Goal: Information Seeking & Learning: Learn about a topic

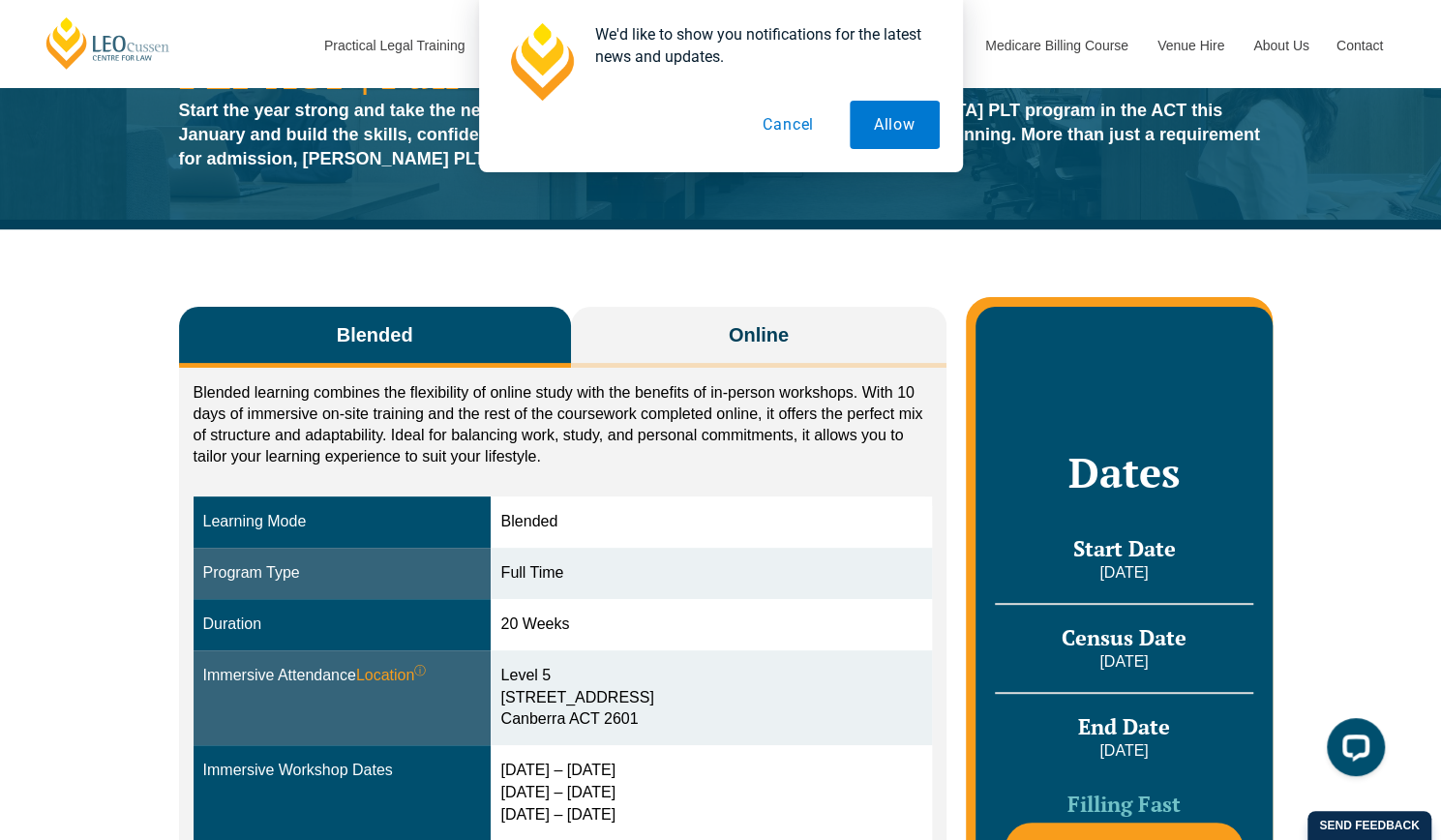
scroll to position [257, 0]
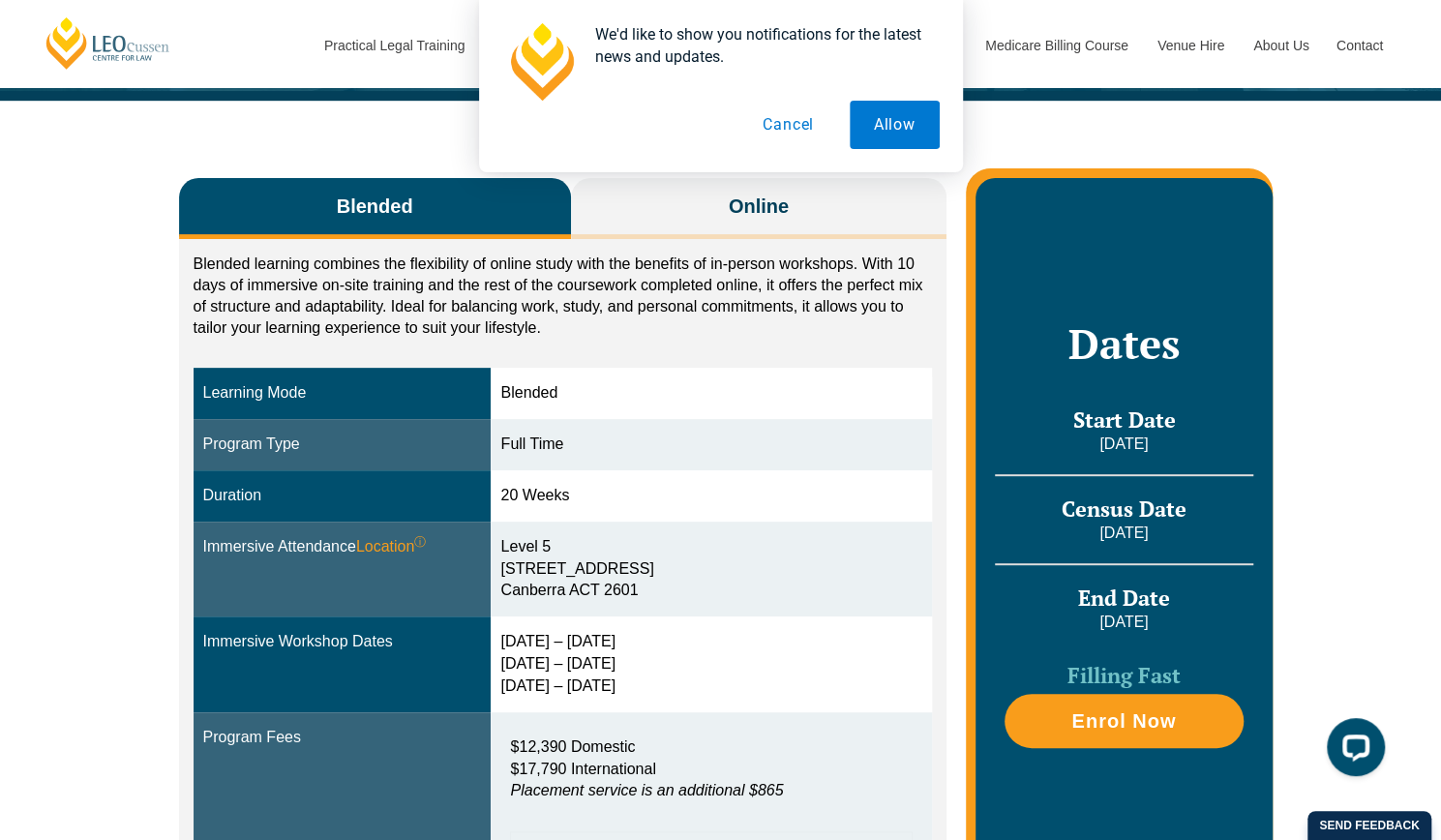
drag, startPoint x: 1080, startPoint y: 421, endPoint x: 1165, endPoint y: 436, distance: 86.3
click at [1165, 436] on div "Start Date 27 January 2026" at bounding box center [1123, 430] width 257 height 48
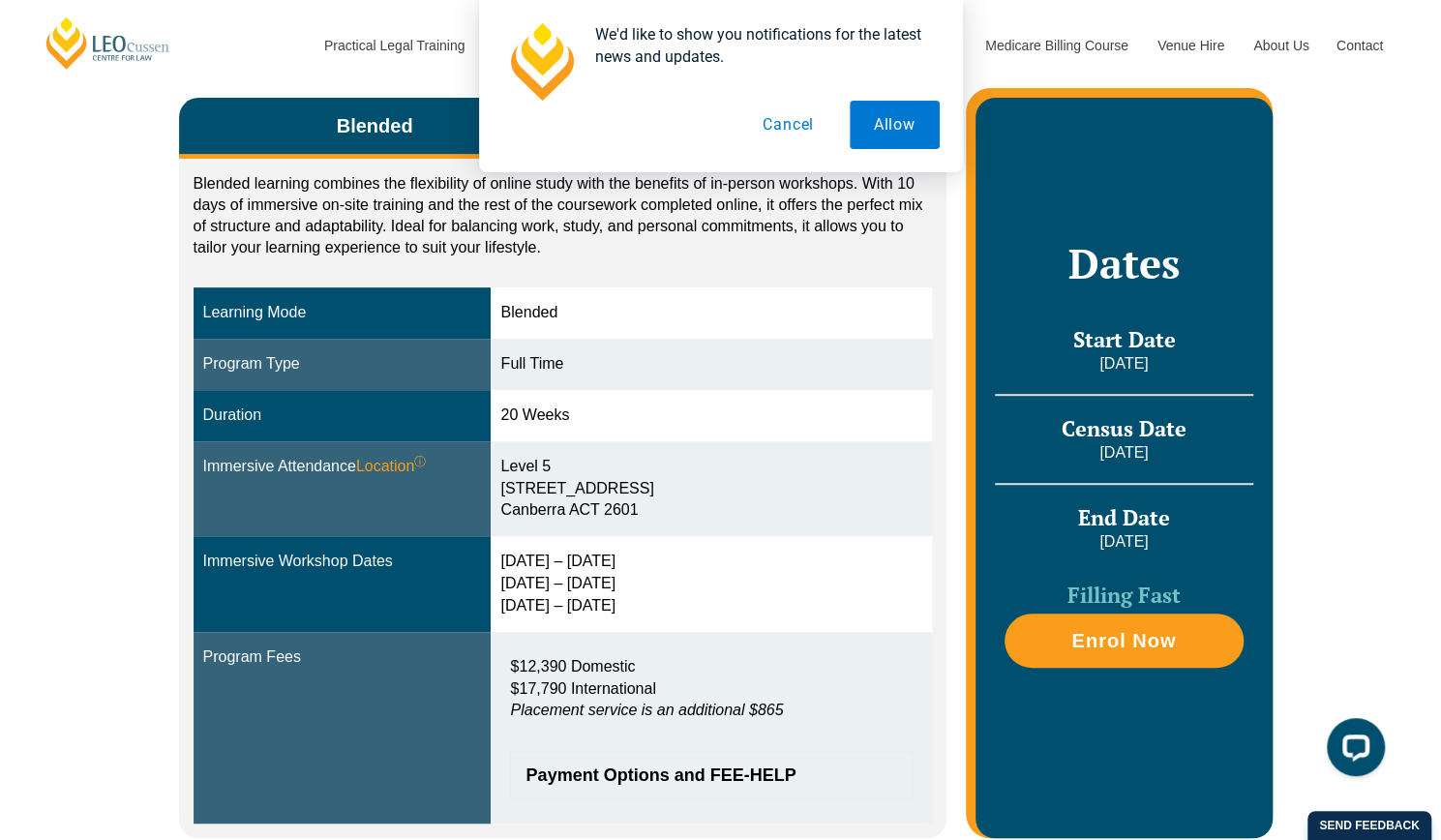
scroll to position [386, 0]
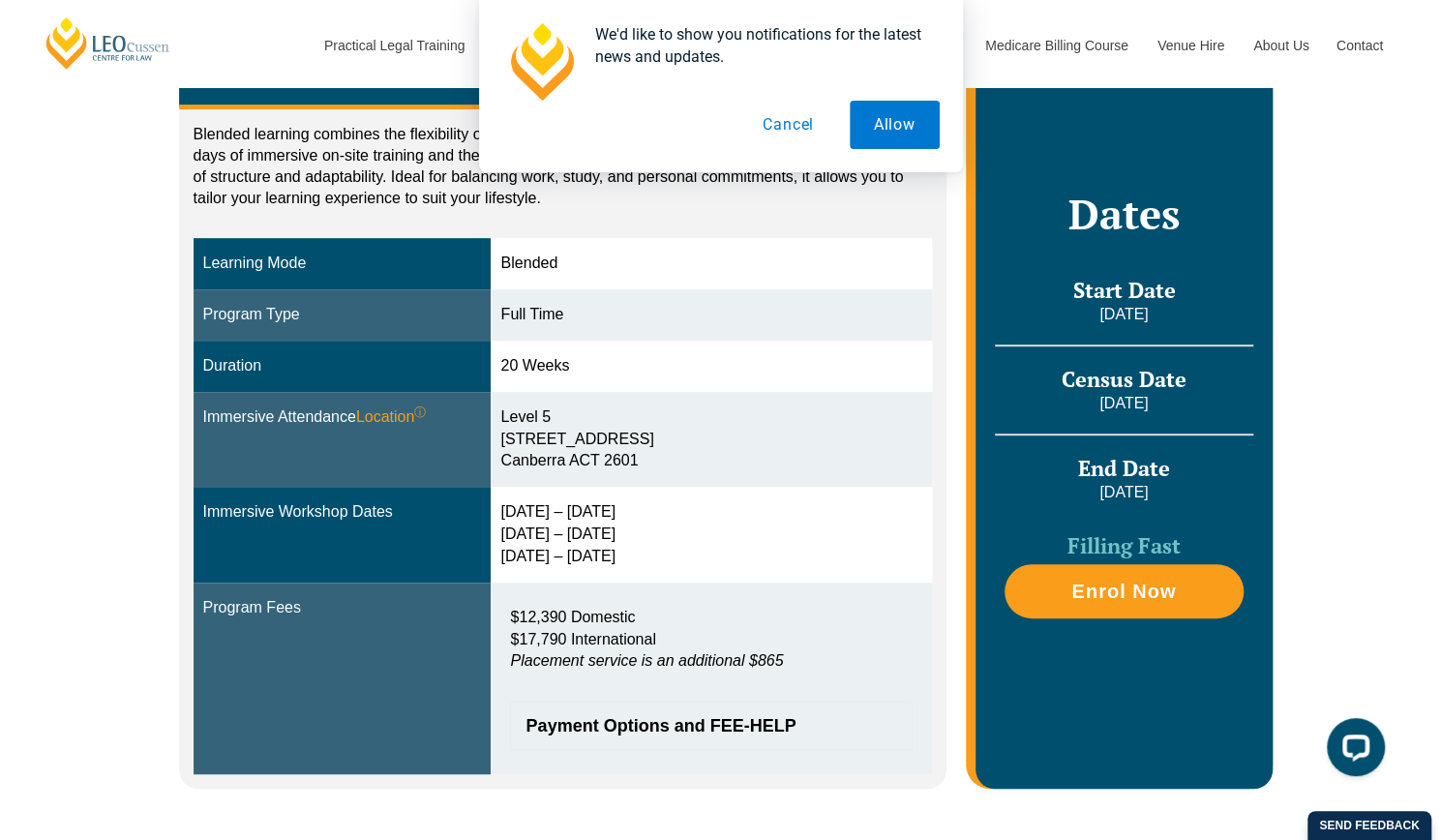
click at [707, 456] on div "Level 5 73 Northbourne Avenue Canberra ACT 2601" at bounding box center [711, 440] width 422 height 67
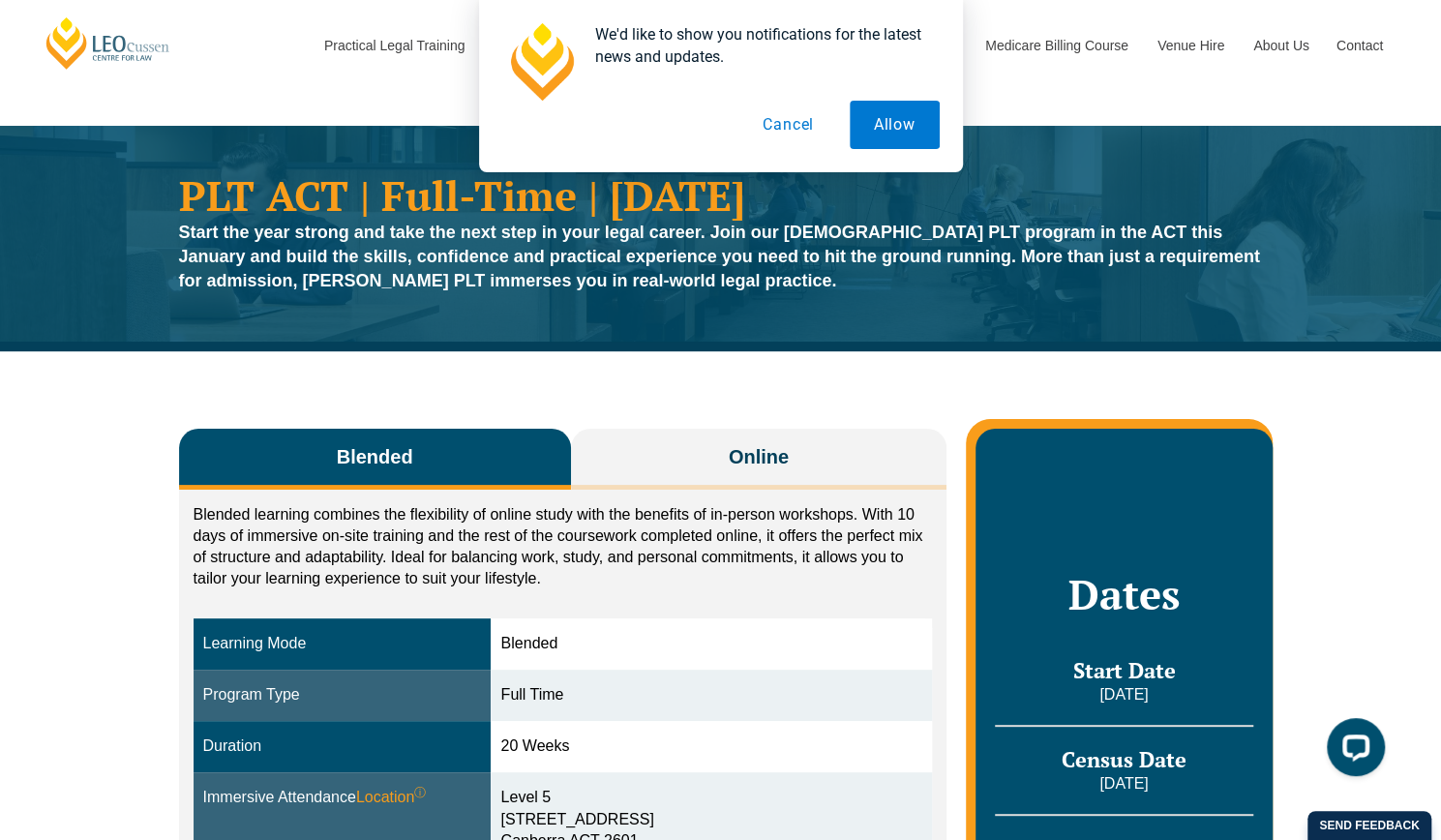
scroll to position [0, 0]
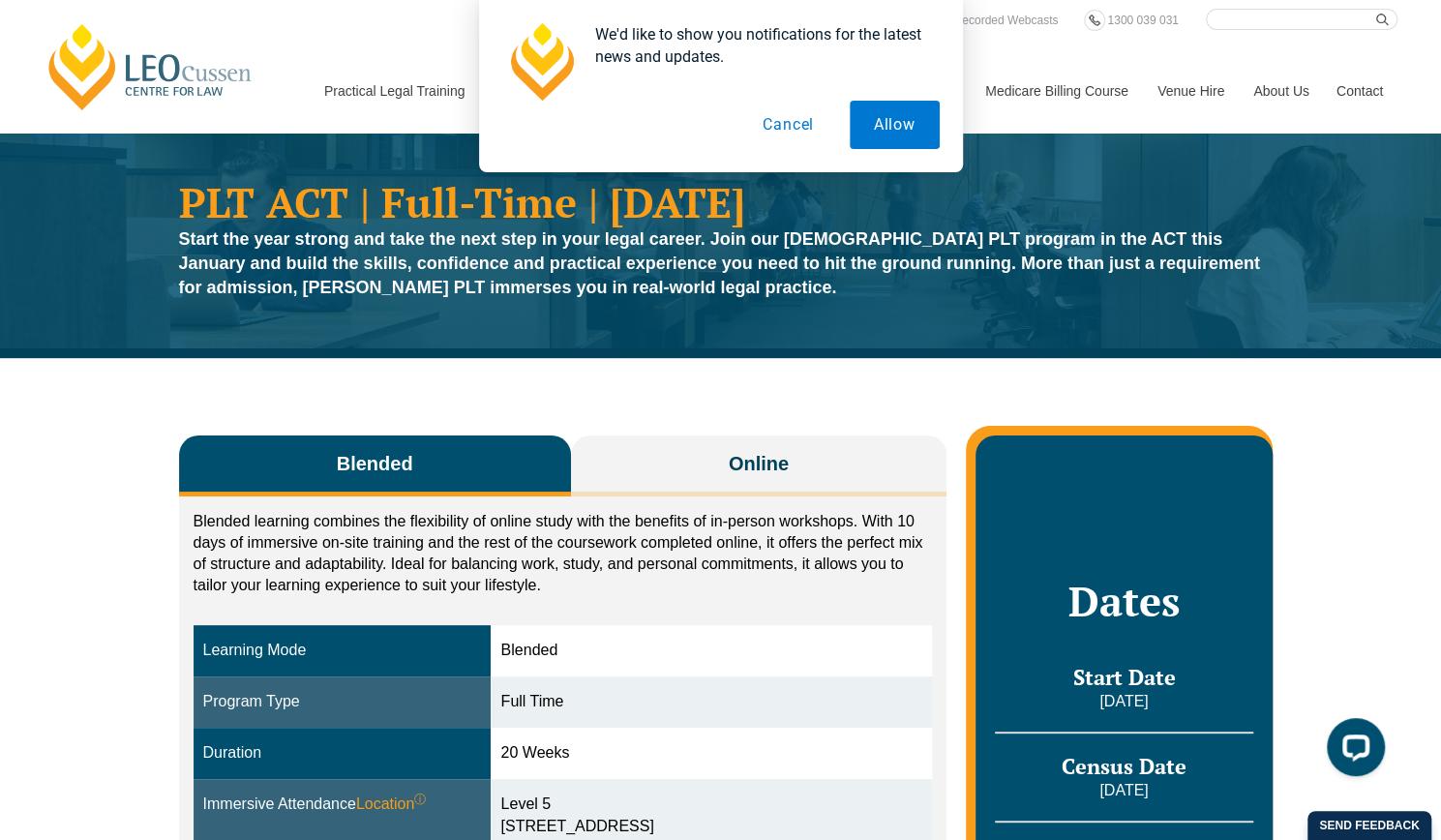
click at [790, 124] on button "Cancel" at bounding box center [788, 124] width 100 height 48
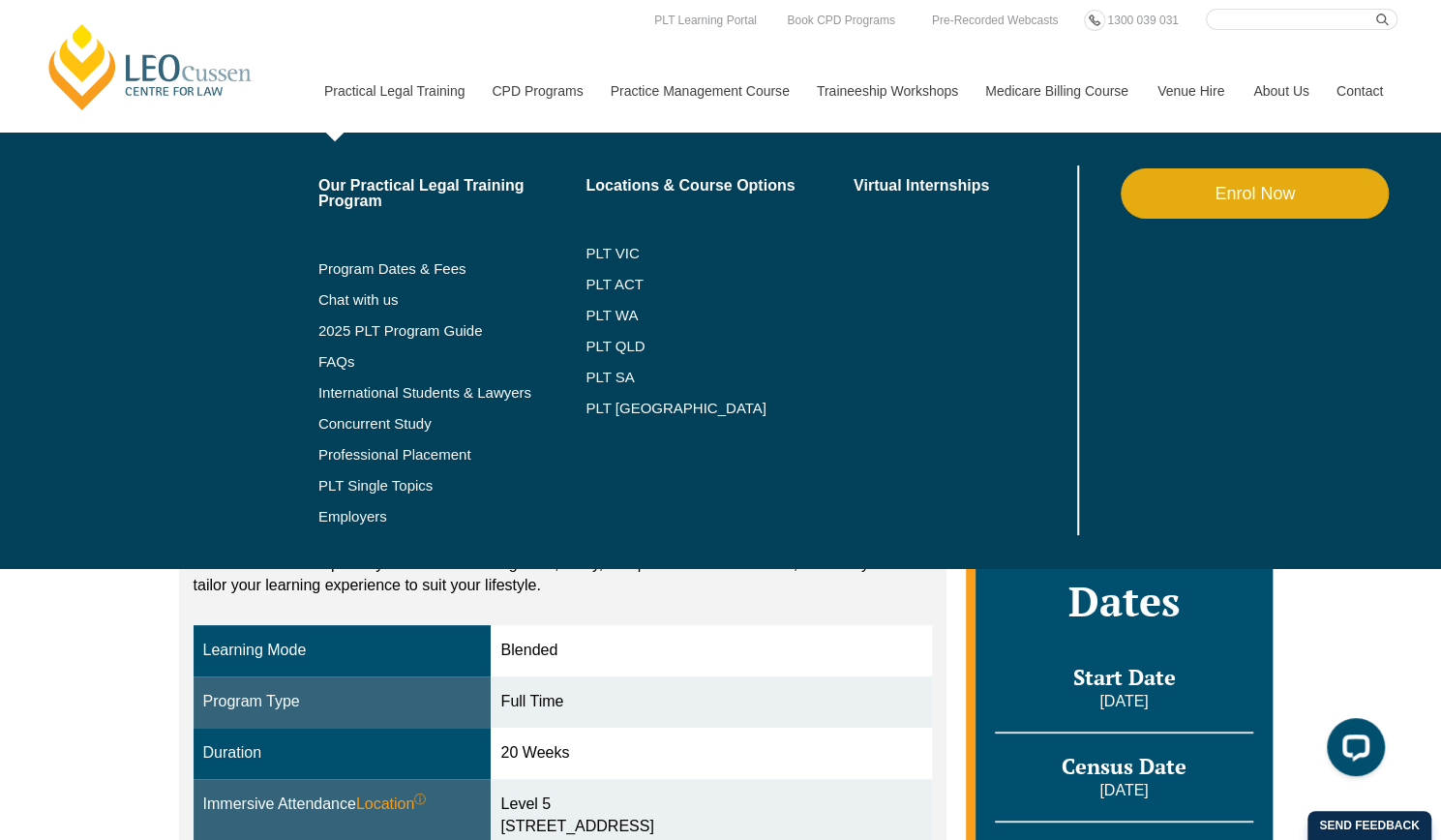
click at [615, 396] on li "PLT [GEOGRAPHIC_DATA]" at bounding box center [720, 407] width 268 height 31
click at [616, 400] on link "PLT [GEOGRAPHIC_DATA]" at bounding box center [720, 408] width 268 height 16
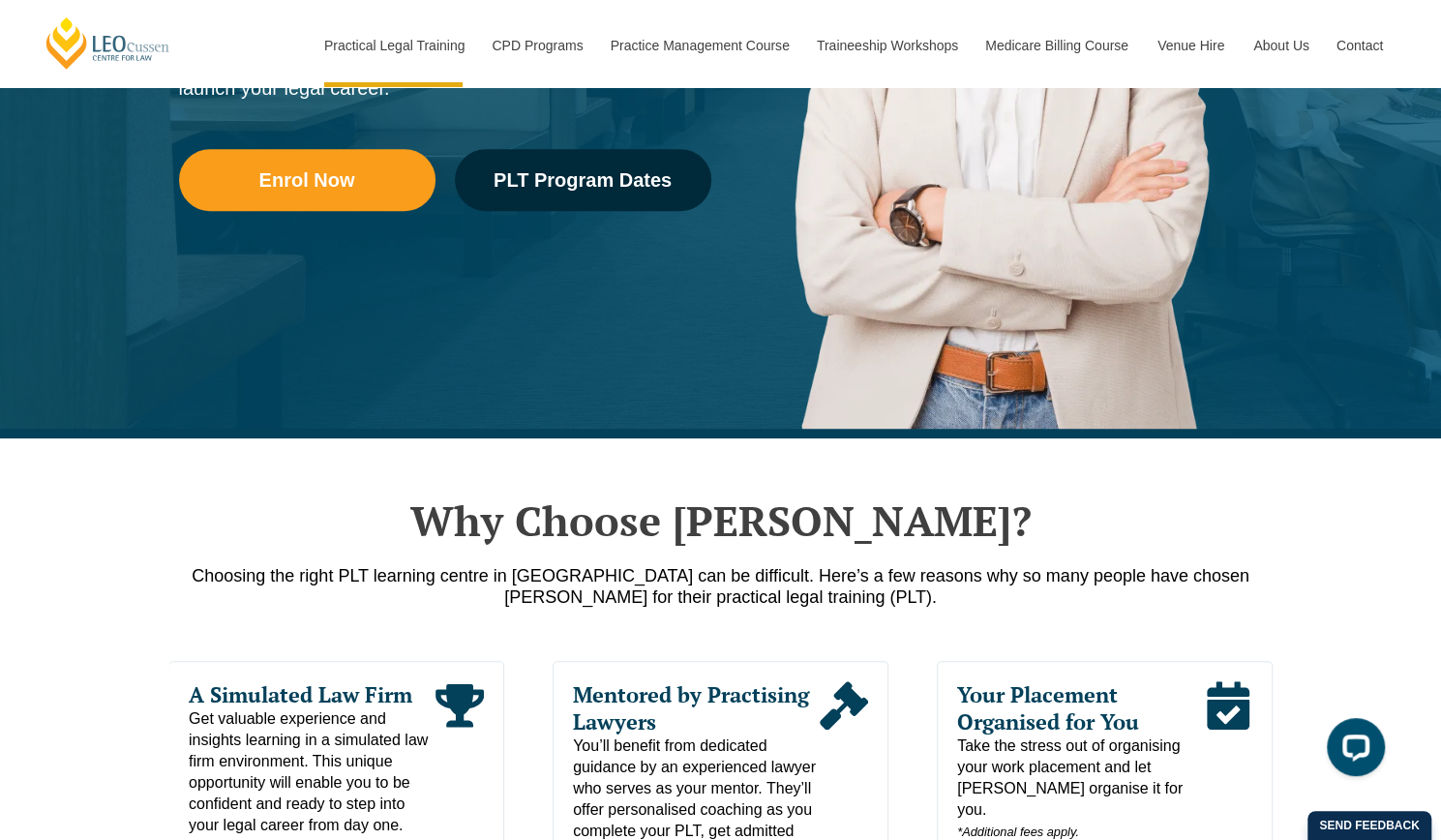
scroll to position [516, 0]
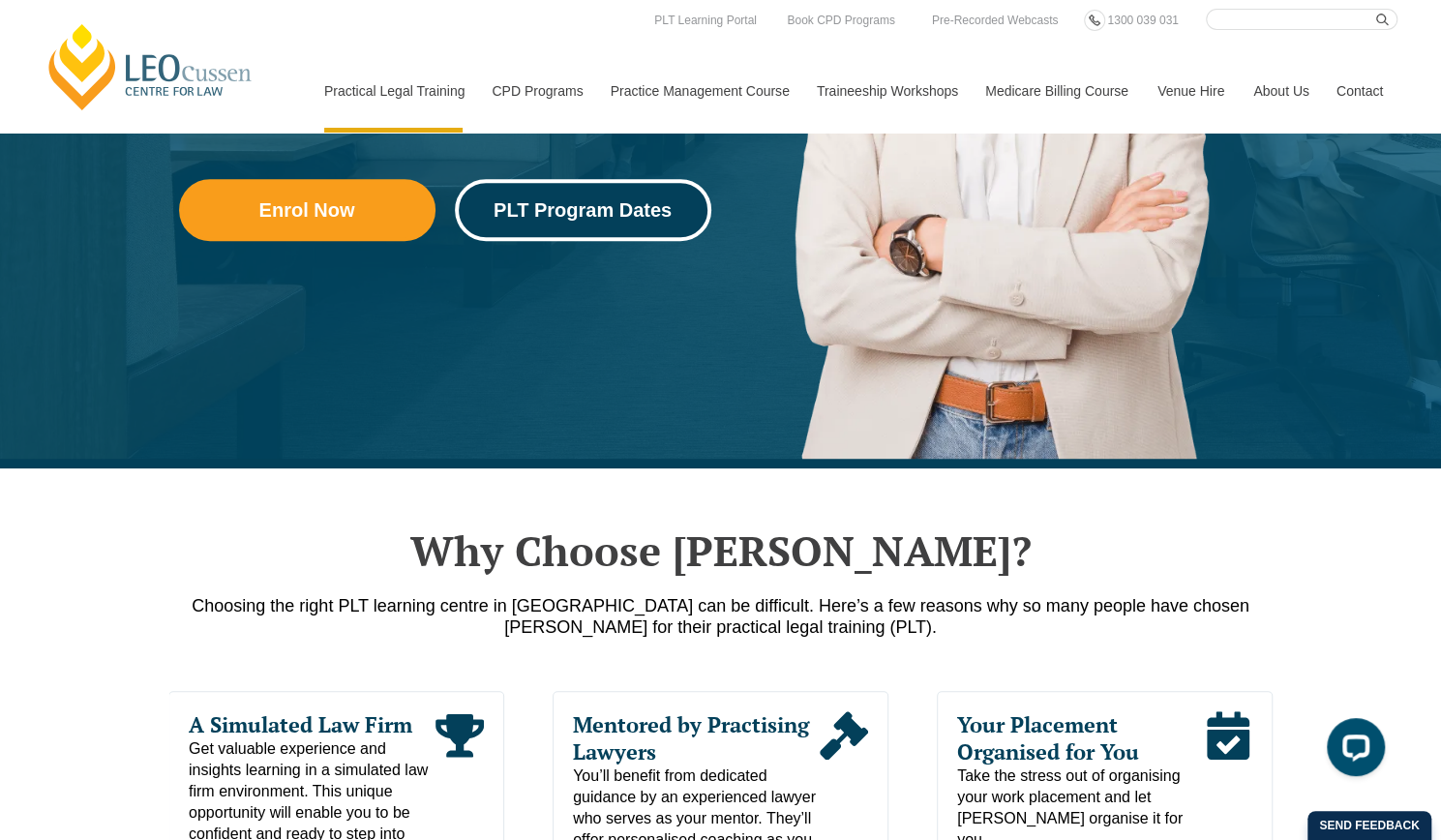
click at [601, 180] on link "PLT Program Dates" at bounding box center [583, 210] width 256 height 62
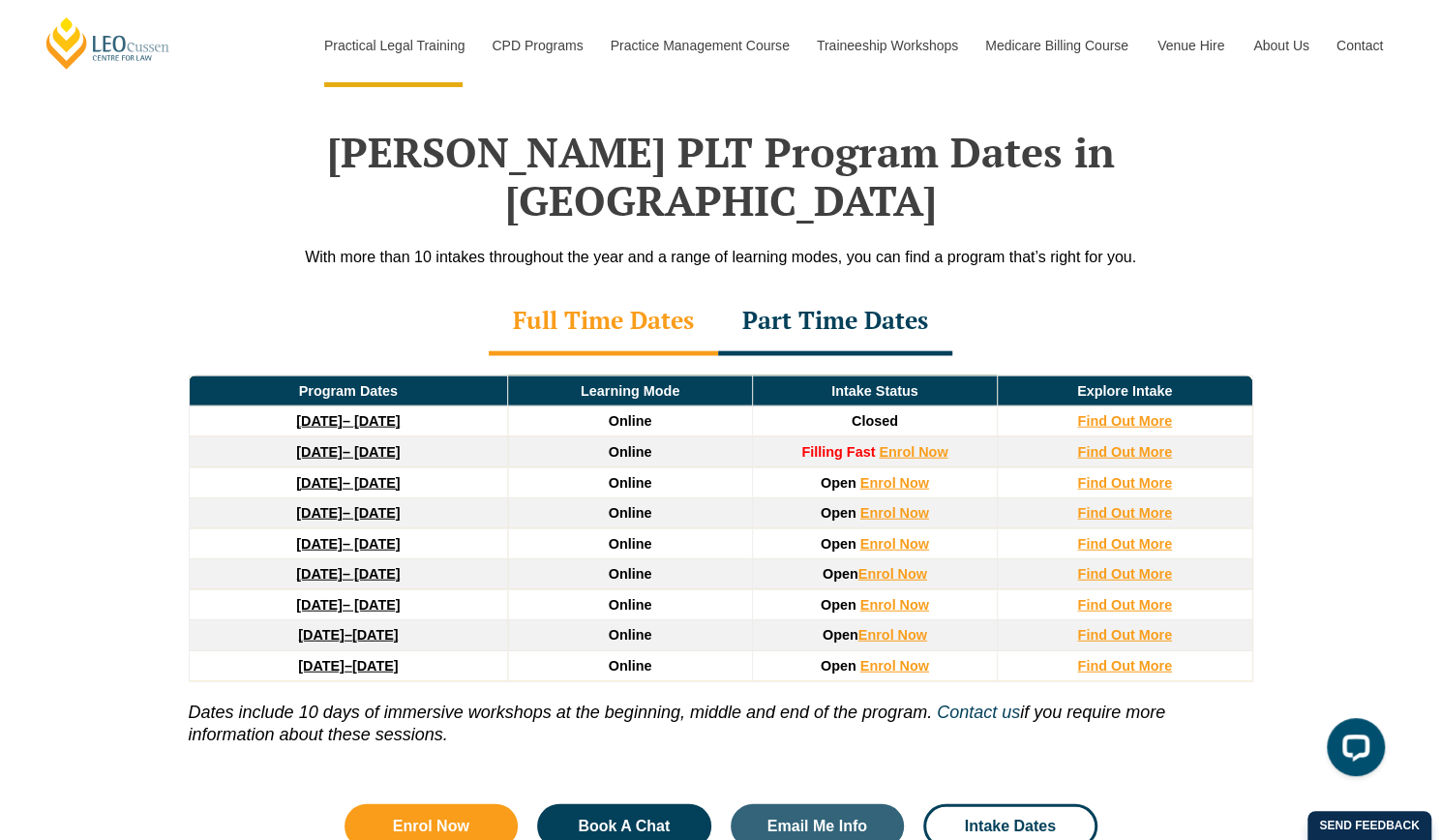
scroll to position [2519, 0]
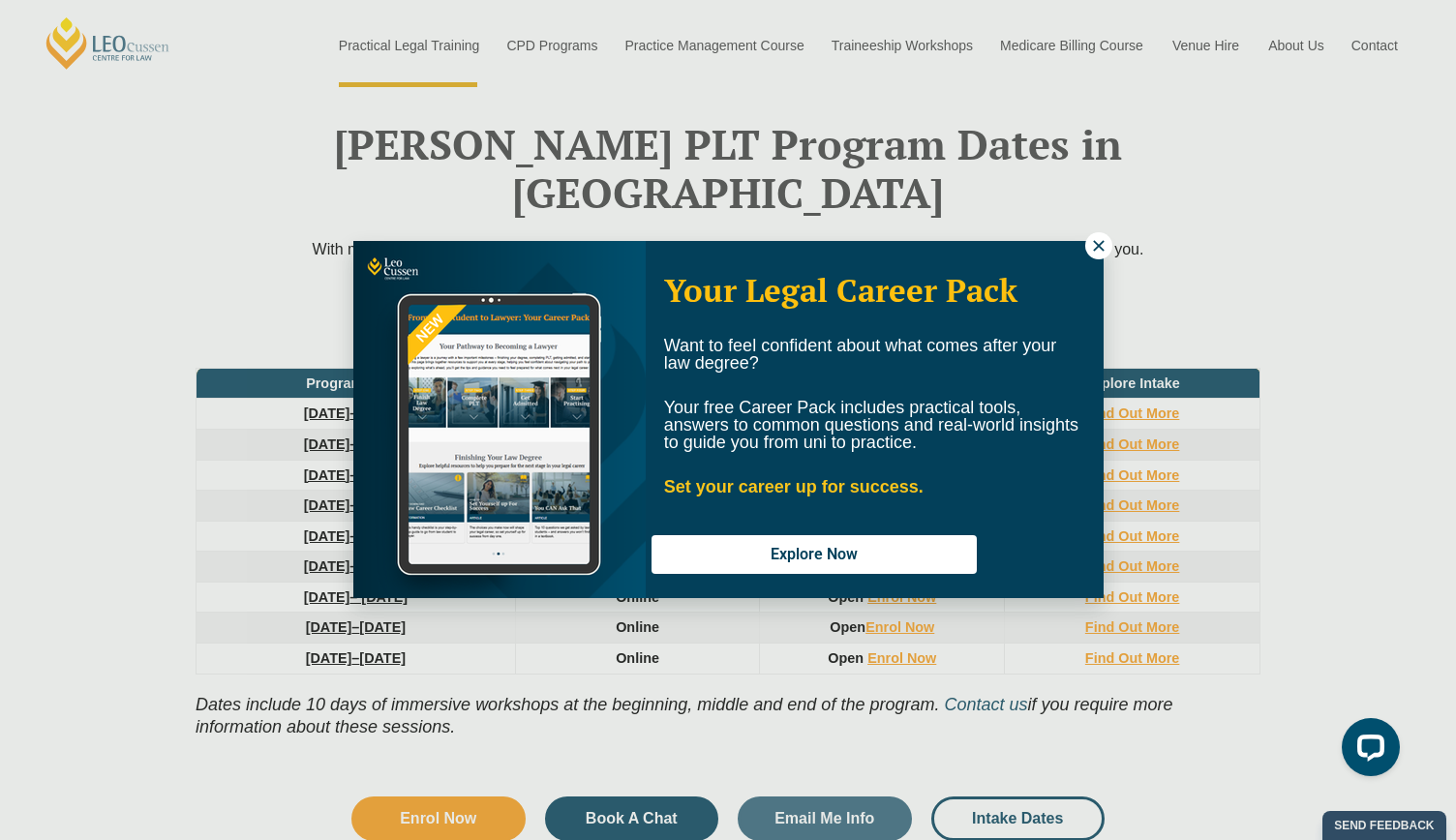
click at [1094, 245] on icon at bounding box center [1099, 245] width 18 height 18
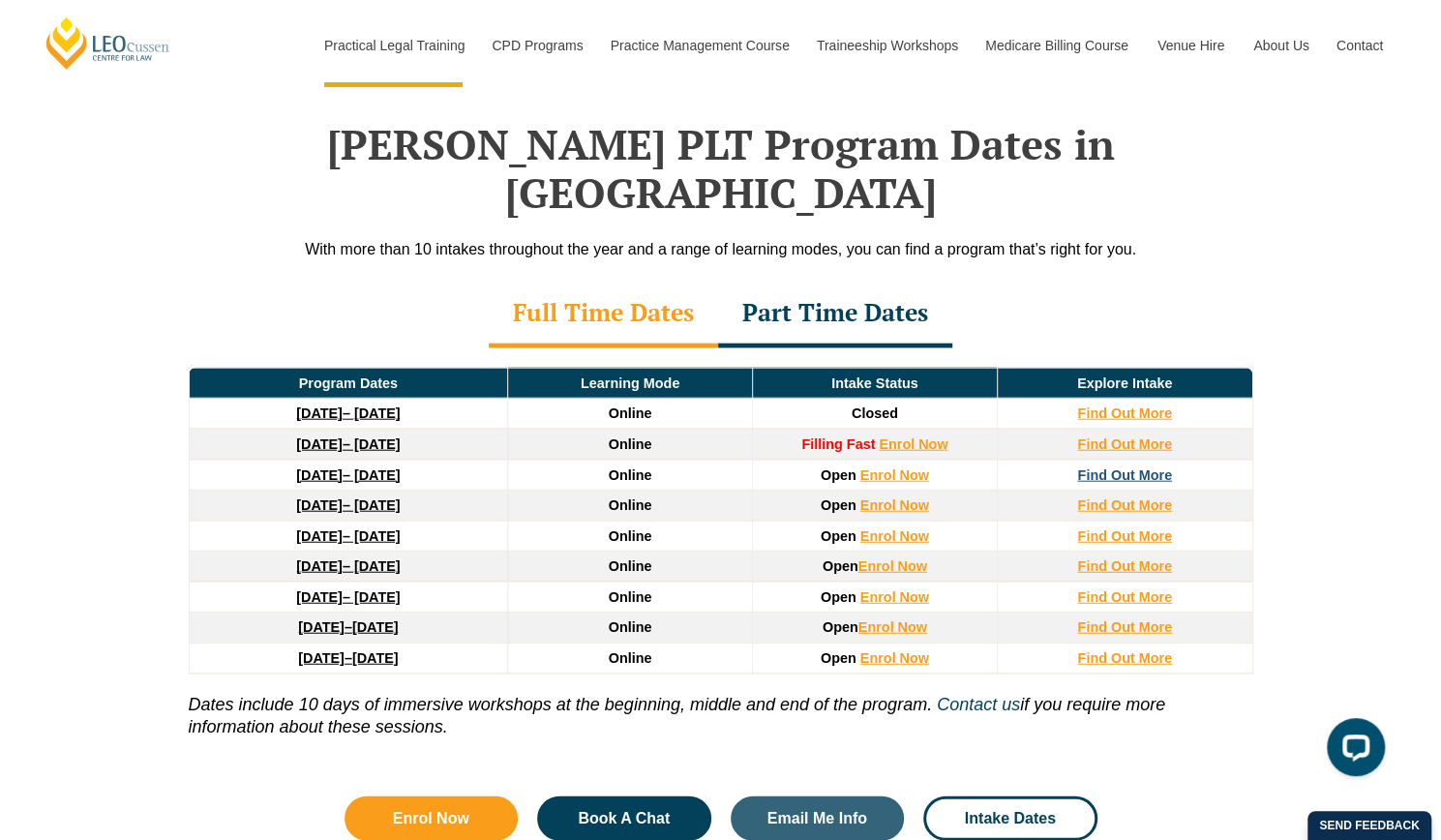
click at [1114, 467] on strong "Find Out More" at bounding box center [1124, 475] width 95 height 16
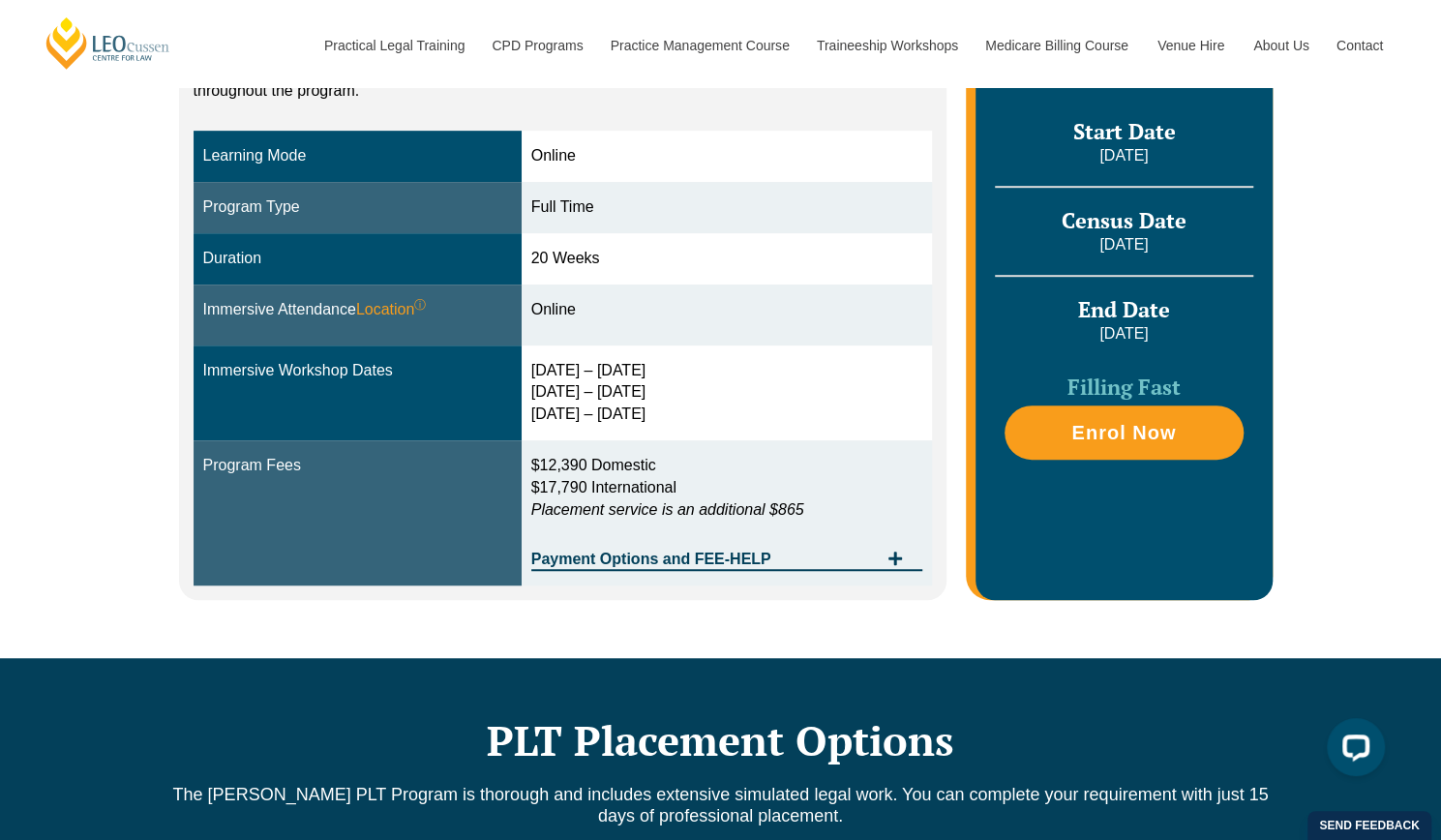
drag, startPoint x: 549, startPoint y: 369, endPoint x: 664, endPoint y: 413, distance: 123.1
click at [664, 413] on div "3 – 6 Feb 2026 15 – 17 Apr 2026 3 – 5 Jun 2026" at bounding box center [727, 393] width 392 height 67
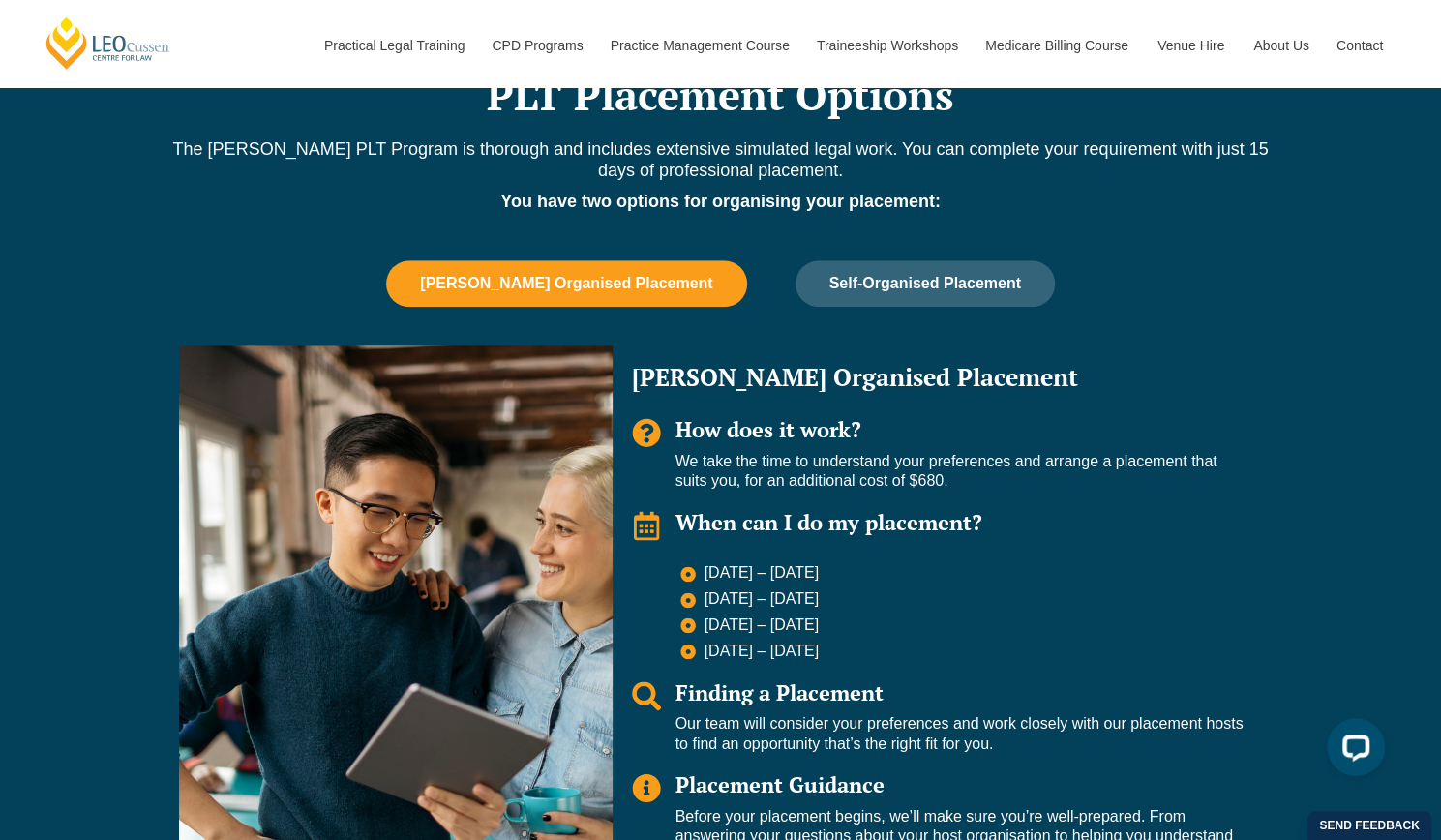
scroll to position [1290, 0]
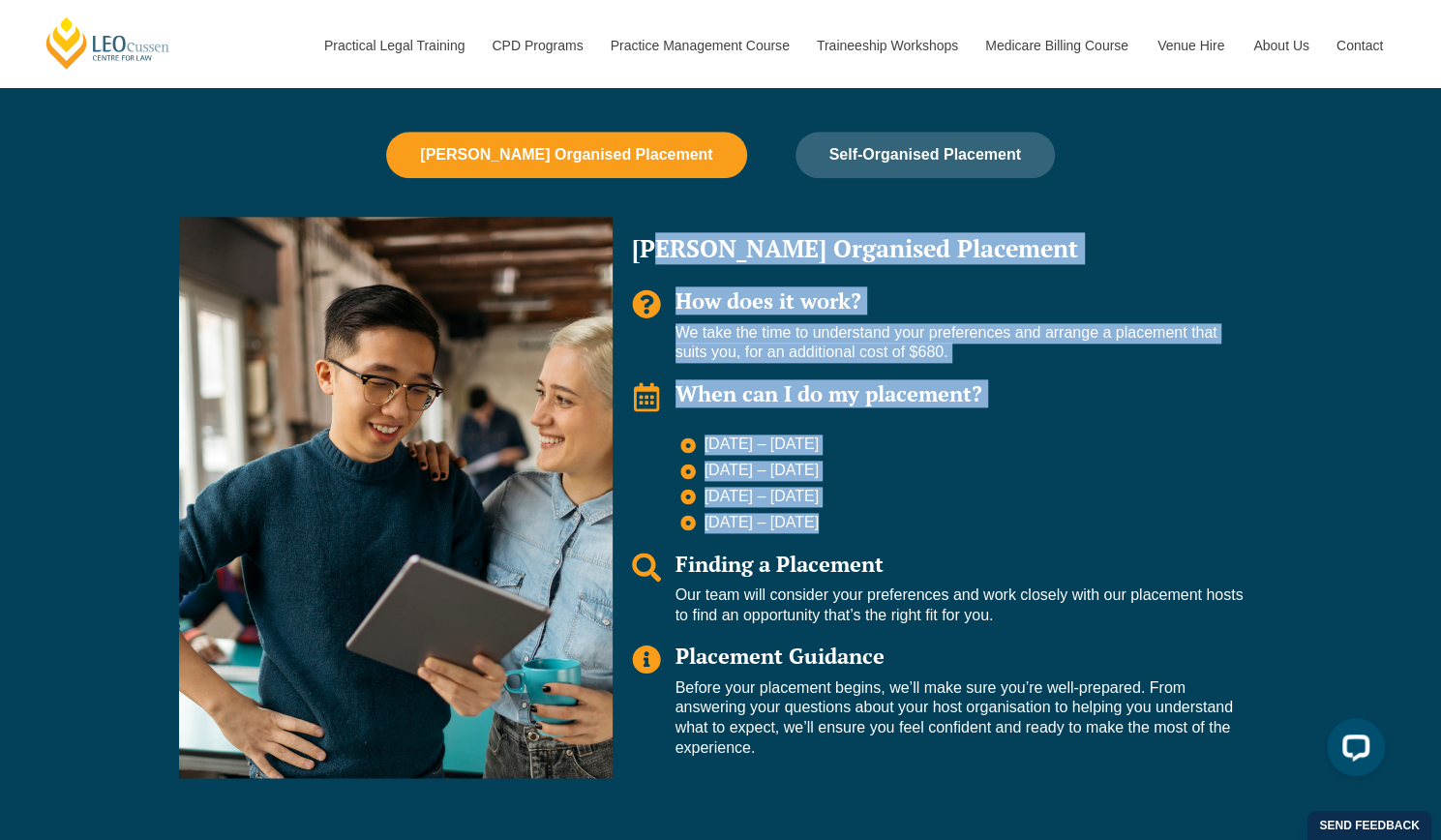
drag, startPoint x: 661, startPoint y: 246, endPoint x: 829, endPoint y: 523, distance: 324.0
click at [829, 523] on div "Leo Organised Placement How does it work? We take the time to understand your p…" at bounding box center [937, 497] width 650 height 560
